Goal: Transaction & Acquisition: Purchase product/service

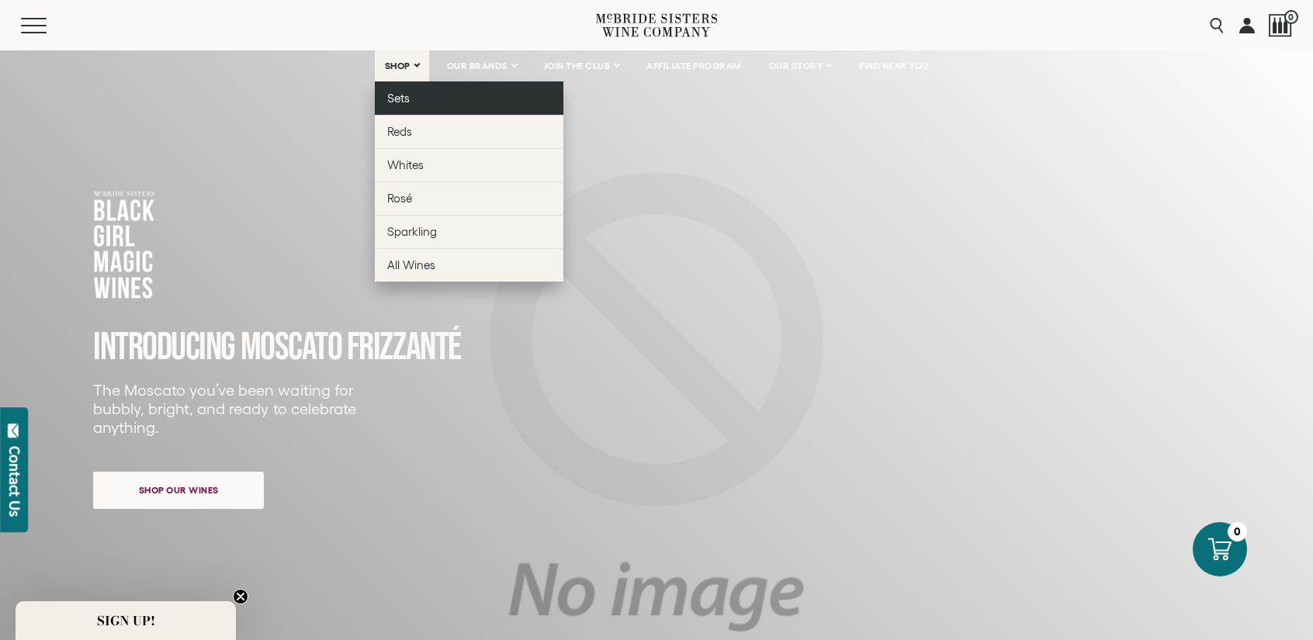
click at [426, 102] on link "Sets" at bounding box center [469, 97] width 189 height 33
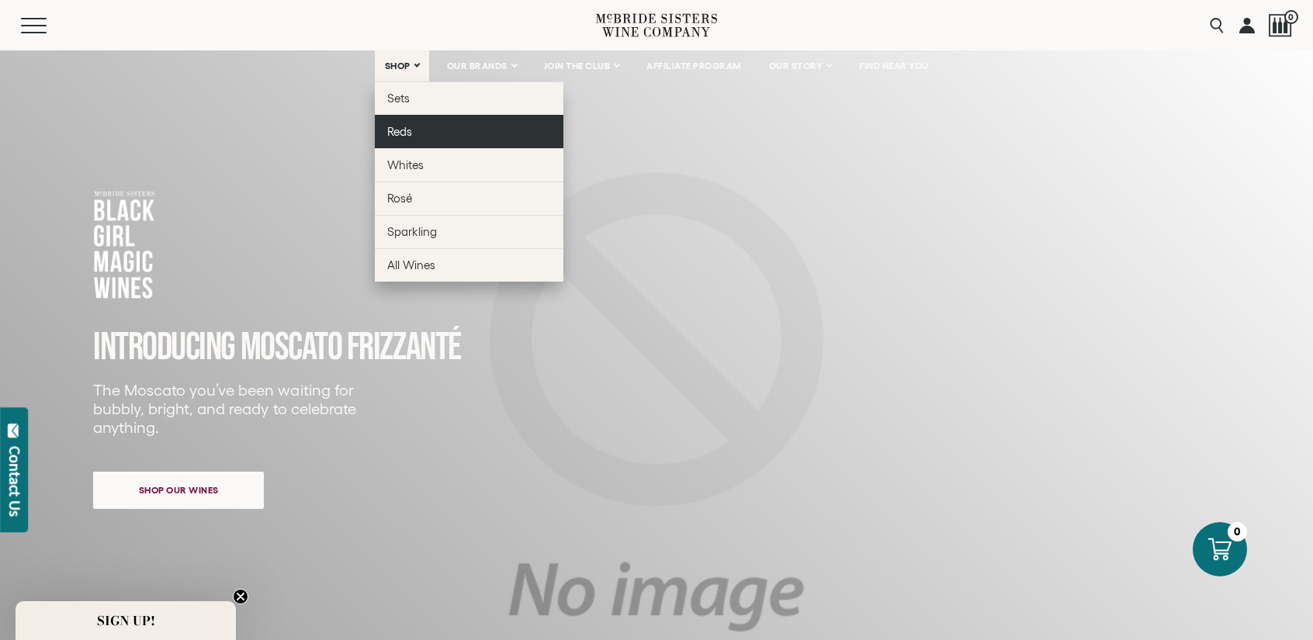
click at [408, 139] on link "Reds" at bounding box center [469, 131] width 189 height 33
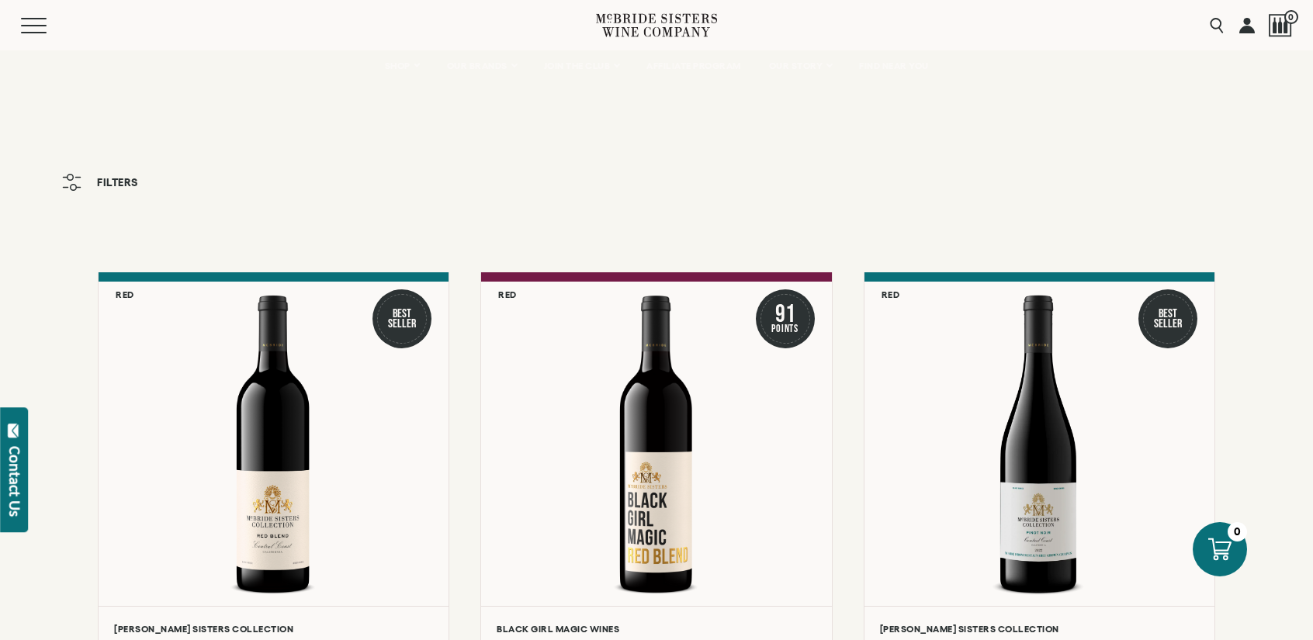
click at [572, 26] on div "Menu" at bounding box center [308, 25] width 575 height 50
click at [36, 18] on span "Mobile Menu Trigger" at bounding box center [37, 19] width 33 height 2
